Goal: Information Seeking & Learning: Learn about a topic

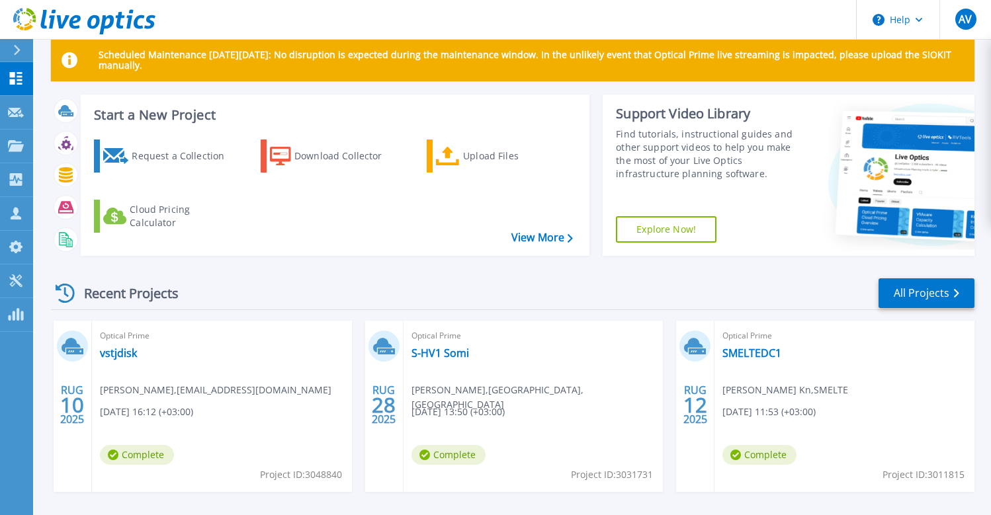
scroll to position [50, 0]
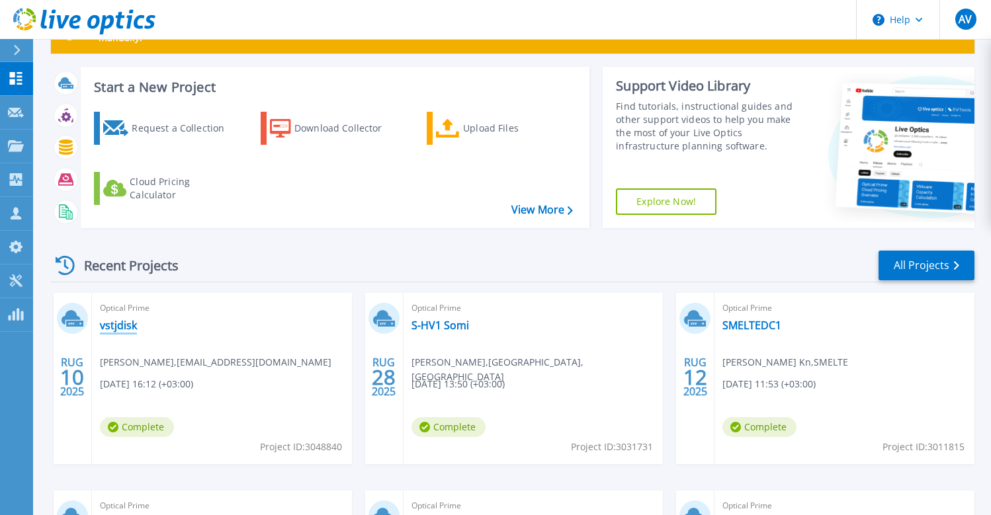
click at [119, 325] on link "vstjdisk" at bounding box center [118, 325] width 37 height 13
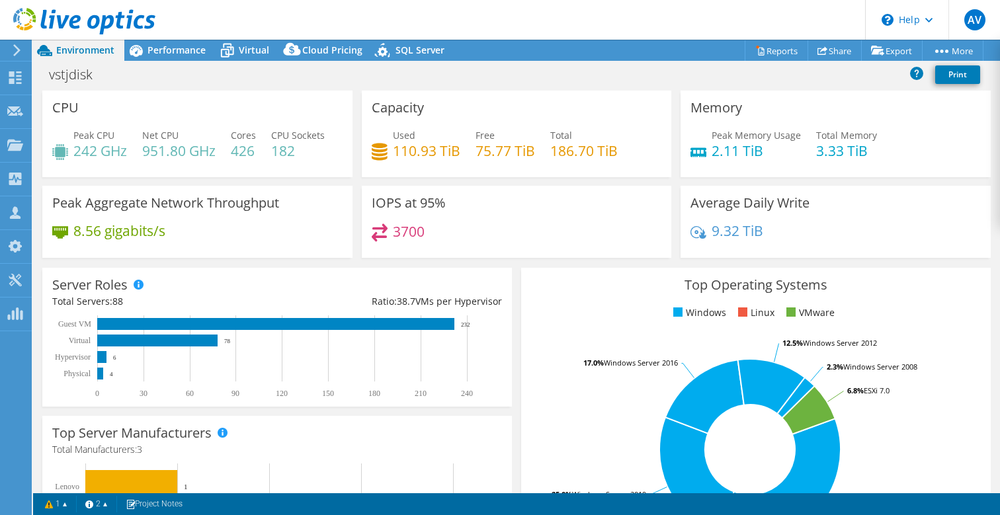
select select "USD"
click at [175, 56] on div "Performance" at bounding box center [169, 50] width 91 height 21
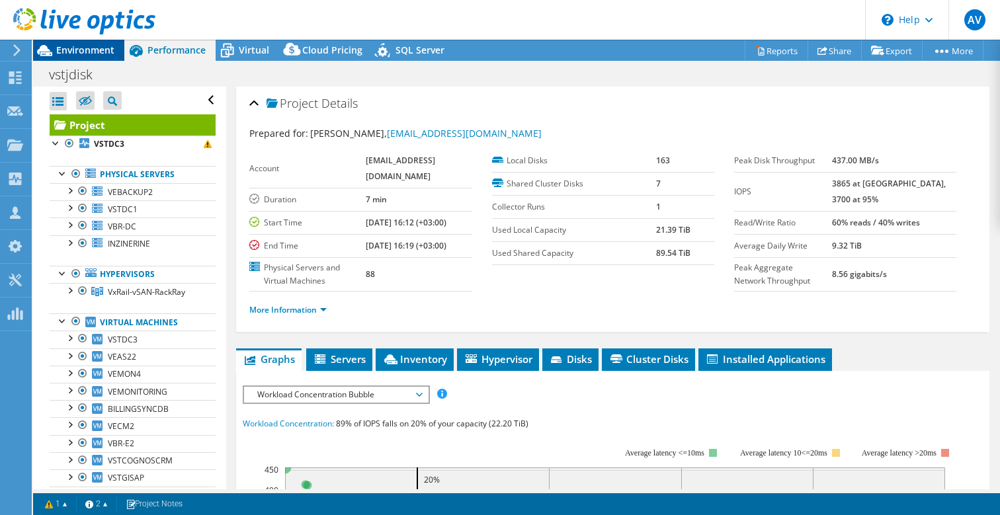
click at [81, 49] on span "Environment" at bounding box center [85, 50] width 58 height 13
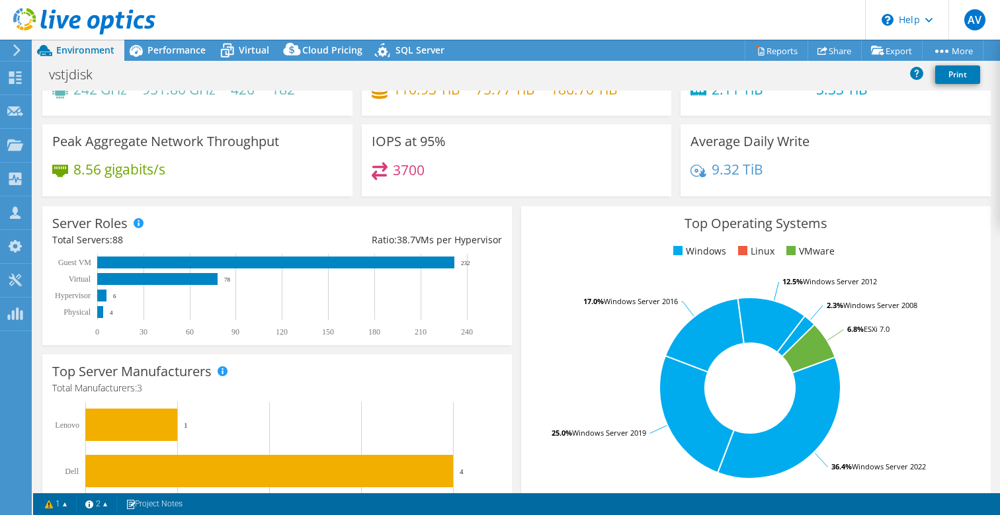
scroll to position [75, 0]
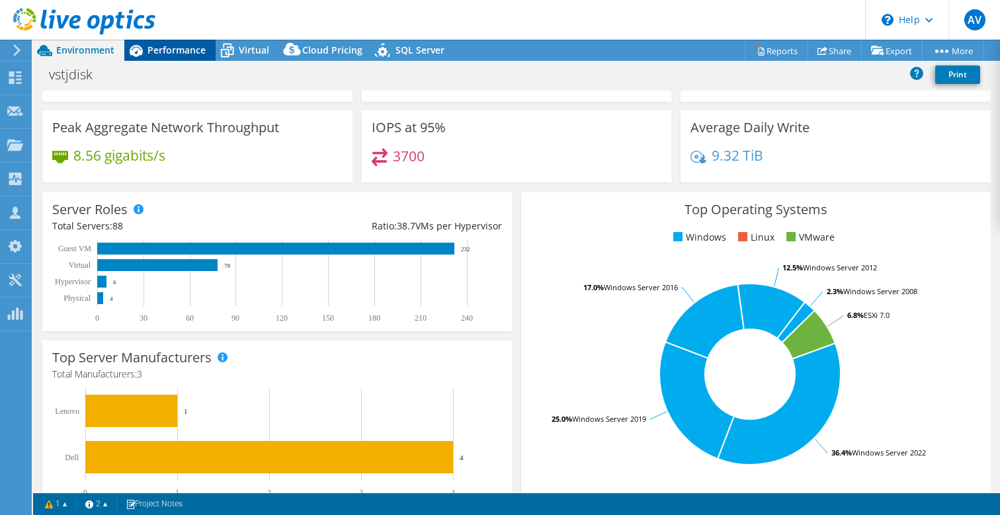
click at [173, 52] on span "Performance" at bounding box center [177, 50] width 58 height 13
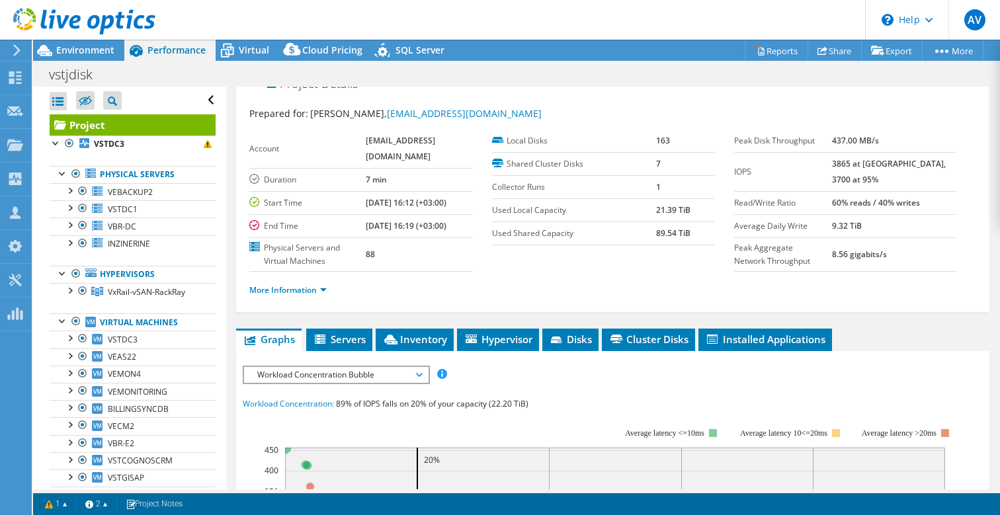
scroll to position [24, 0]
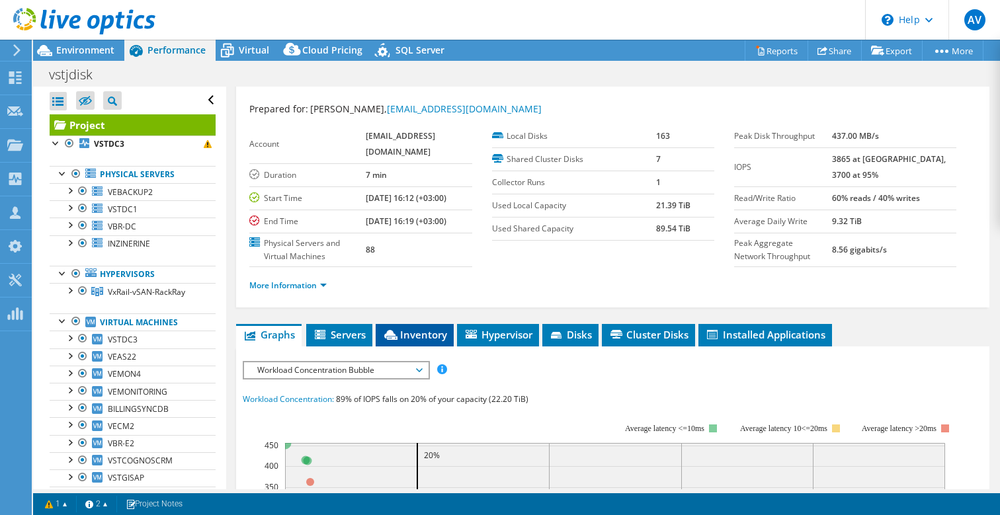
click at [421, 331] on span "Inventory" at bounding box center [414, 334] width 65 height 13
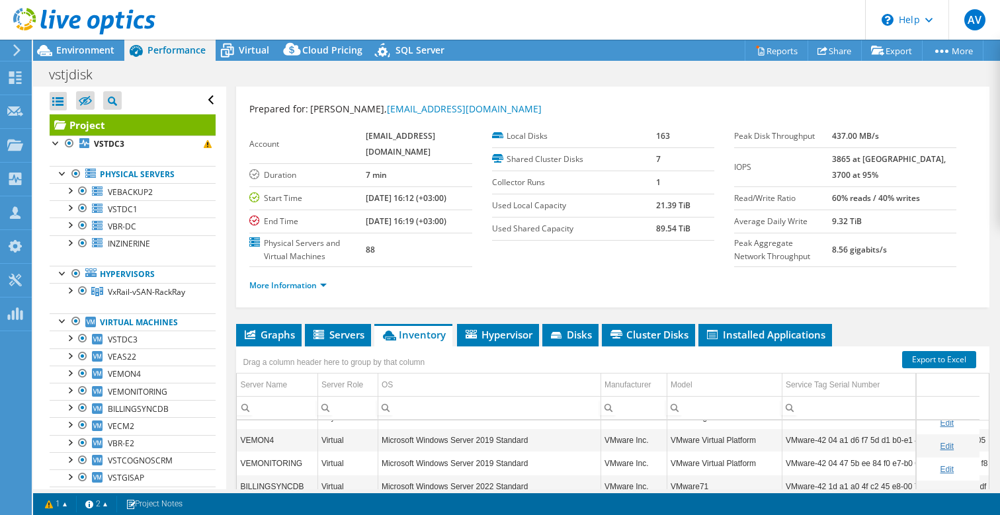
scroll to position [48, 0]
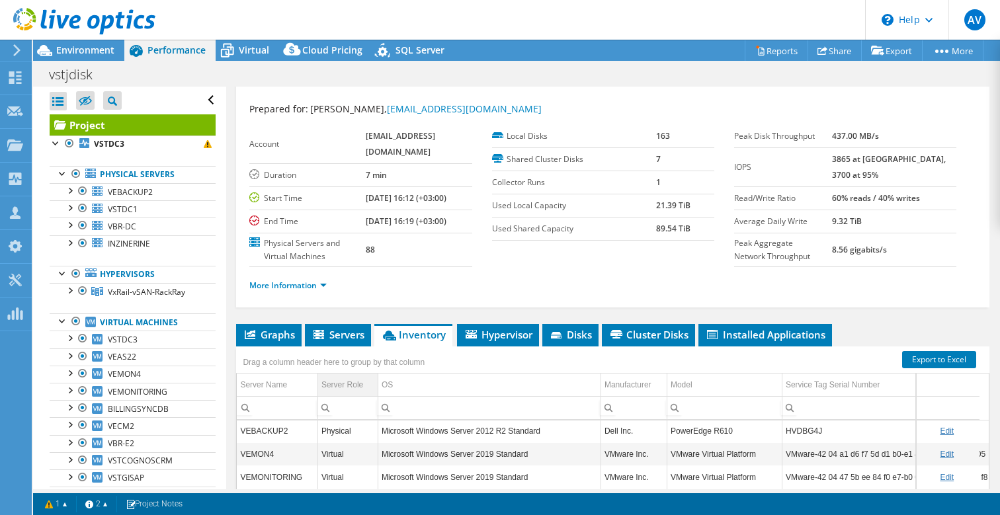
click at [348, 384] on div "Server Role" at bounding box center [343, 385] width 42 height 16
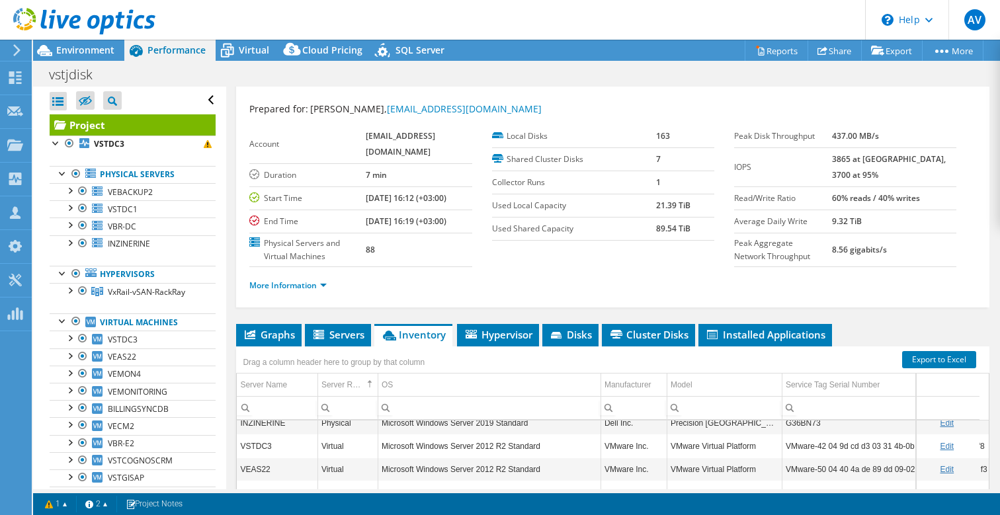
scroll to position [218, 0]
